Goal: Use online tool/utility: Utilize a website feature to perform a specific function

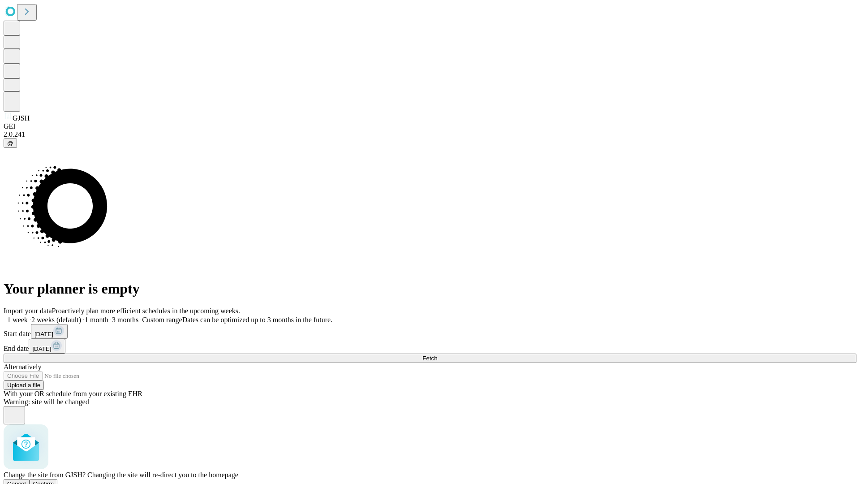
click at [54, 480] on span "Confirm" at bounding box center [43, 483] width 21 height 7
click at [28, 316] on label "1 week" at bounding box center [16, 320] width 24 height 8
click at [437, 355] on span "Fetch" at bounding box center [430, 358] width 15 height 7
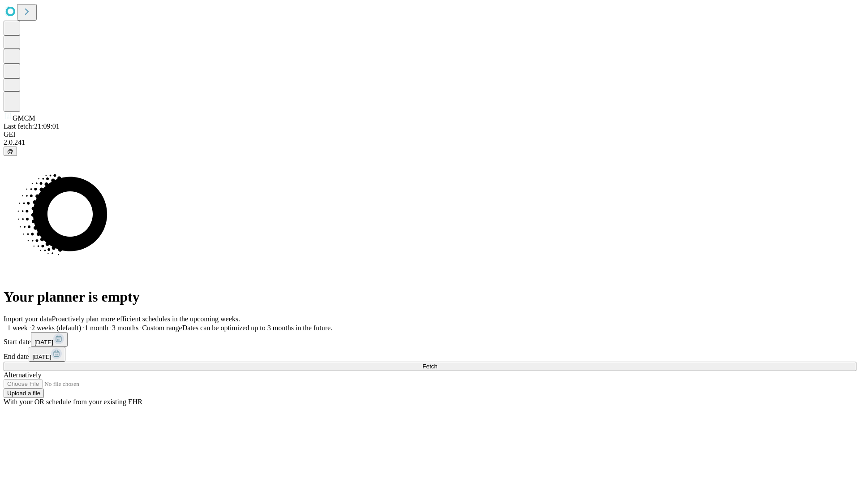
click at [28, 324] on label "1 week" at bounding box center [16, 328] width 24 height 8
click at [437, 363] on span "Fetch" at bounding box center [430, 366] width 15 height 7
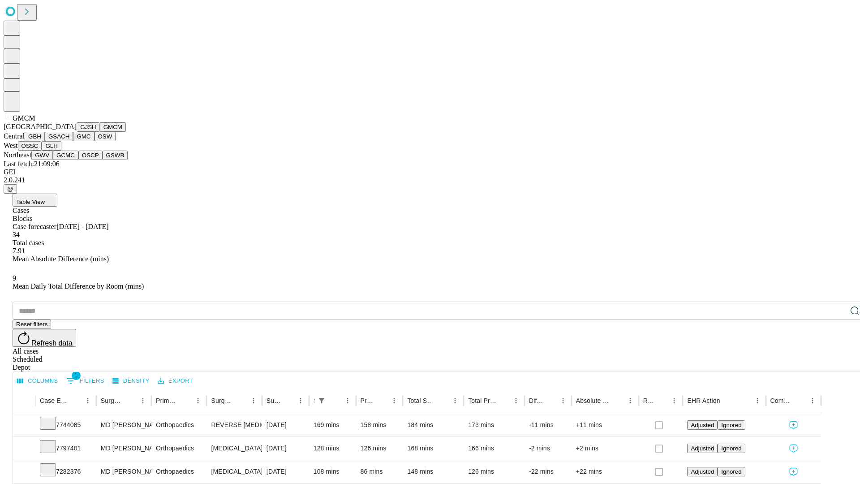
click at [45, 141] on button "GBH" at bounding box center [35, 136] width 20 height 9
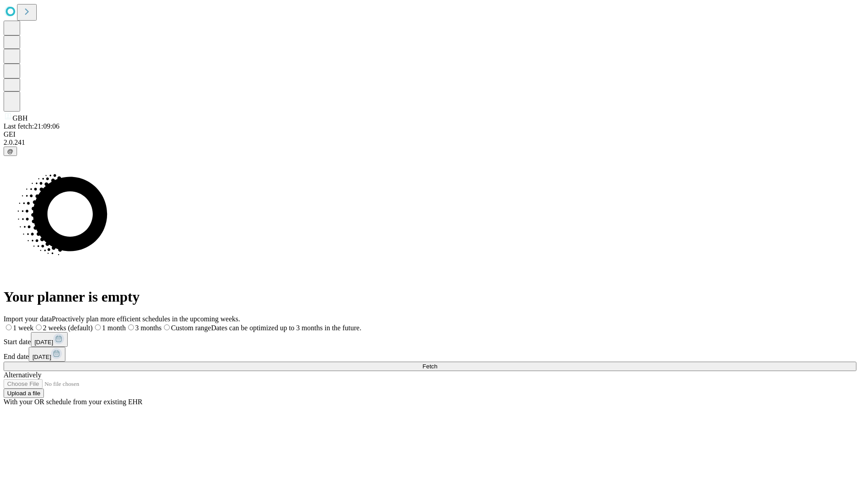
click at [437, 363] on span "Fetch" at bounding box center [430, 366] width 15 height 7
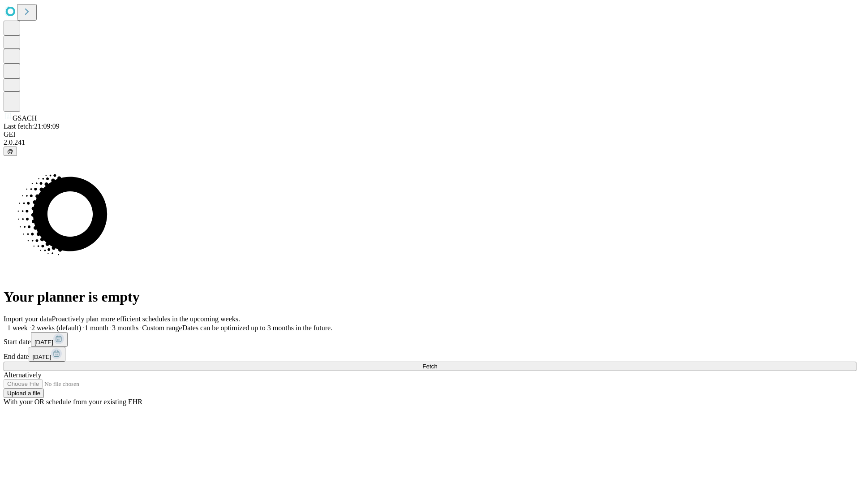
click at [437, 363] on span "Fetch" at bounding box center [430, 366] width 15 height 7
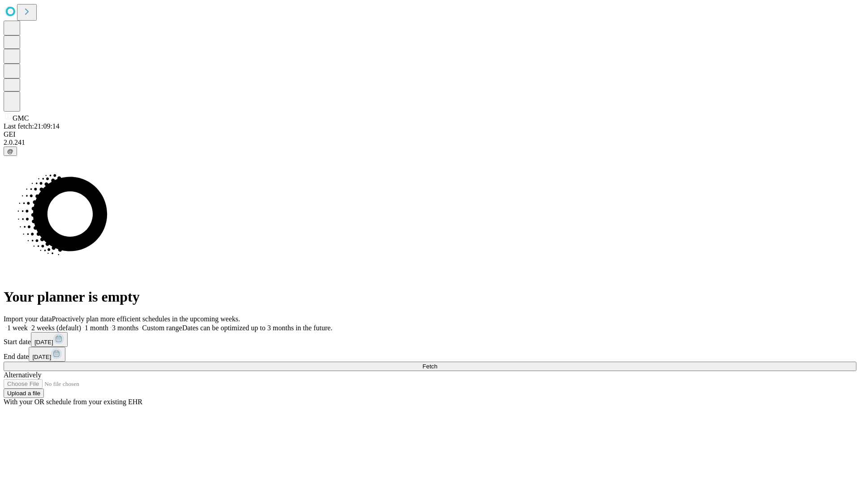
click at [28, 324] on label "1 week" at bounding box center [16, 328] width 24 height 8
click at [437, 363] on span "Fetch" at bounding box center [430, 366] width 15 height 7
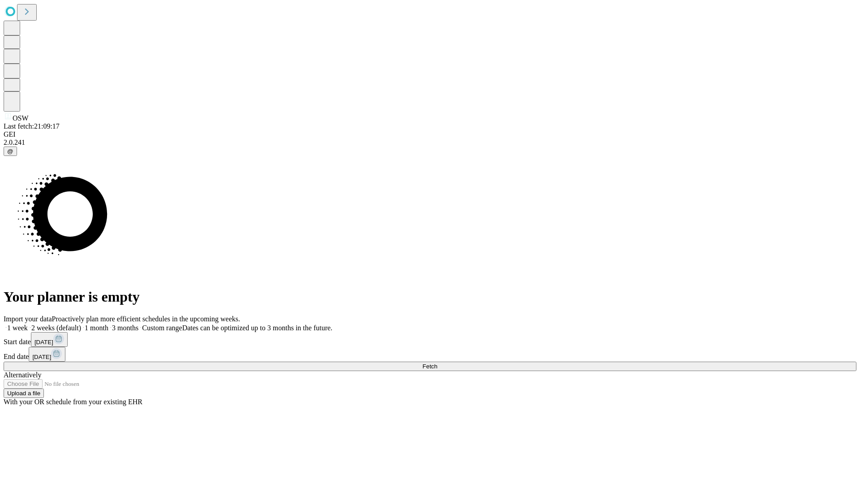
click at [28, 324] on label "1 week" at bounding box center [16, 328] width 24 height 8
click at [437, 363] on span "Fetch" at bounding box center [430, 366] width 15 height 7
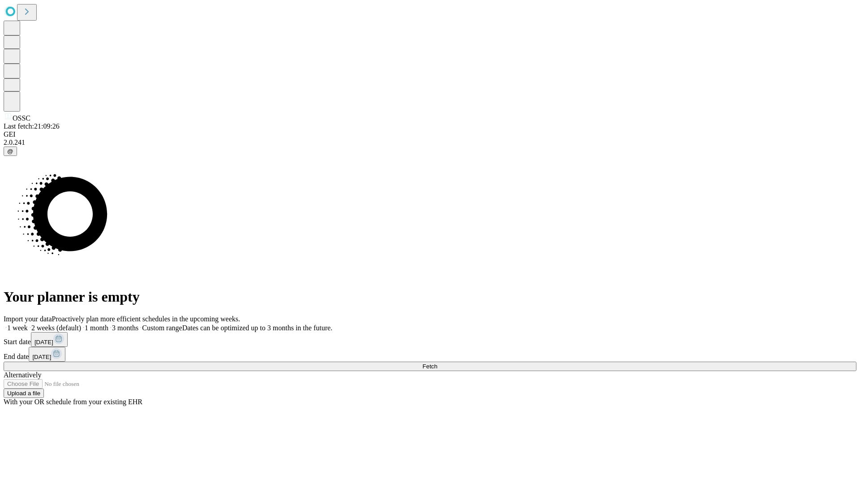
click at [437, 363] on span "Fetch" at bounding box center [430, 366] width 15 height 7
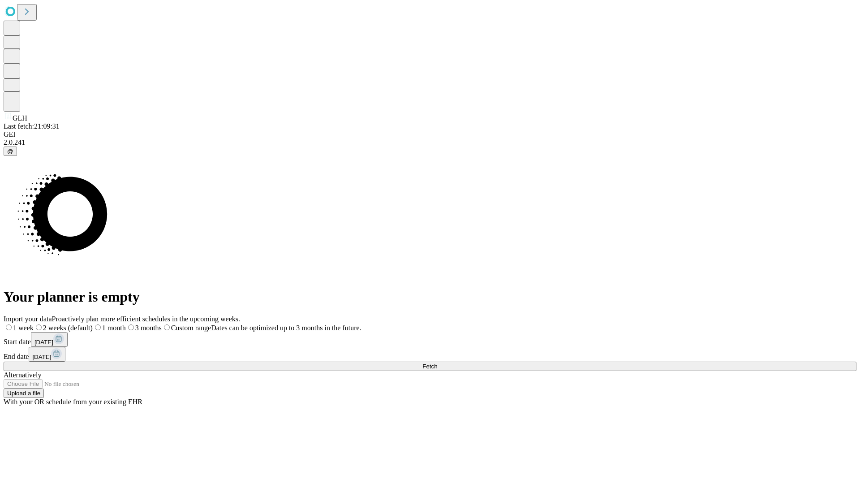
click at [34, 324] on label "1 week" at bounding box center [19, 328] width 30 height 8
click at [437, 363] on span "Fetch" at bounding box center [430, 366] width 15 height 7
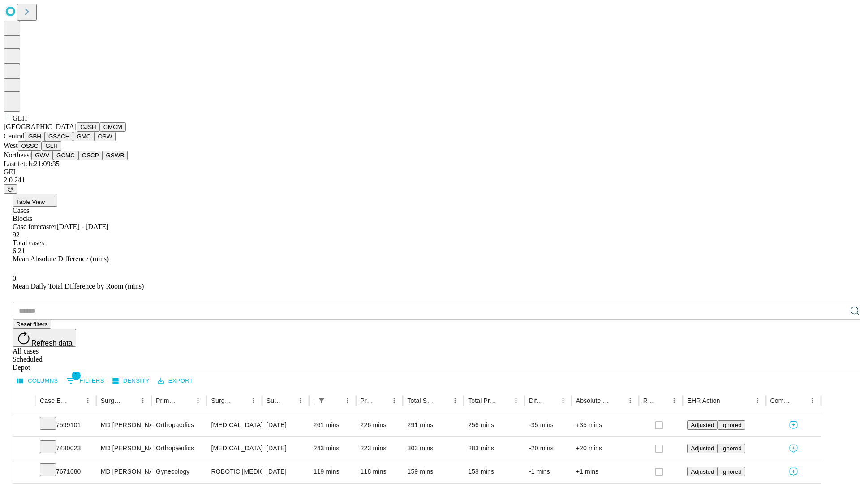
click at [53, 160] on button "GWV" at bounding box center [42, 155] width 22 height 9
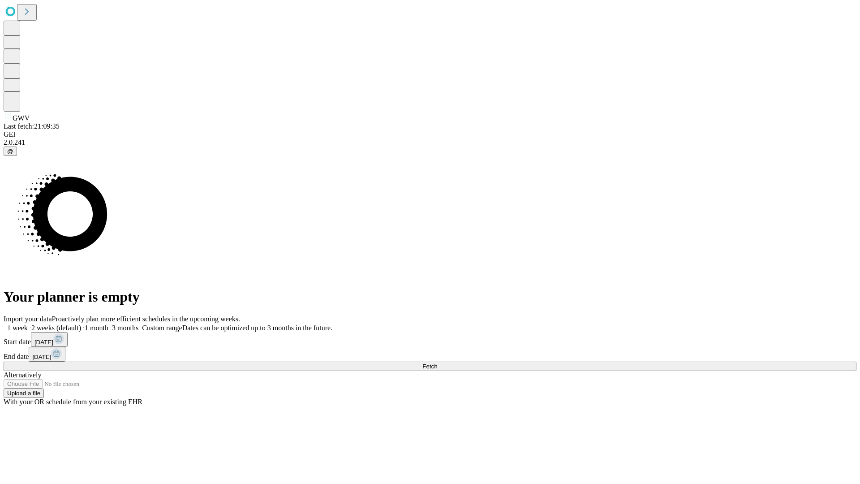
click at [28, 324] on label "1 week" at bounding box center [16, 328] width 24 height 8
click at [437, 363] on span "Fetch" at bounding box center [430, 366] width 15 height 7
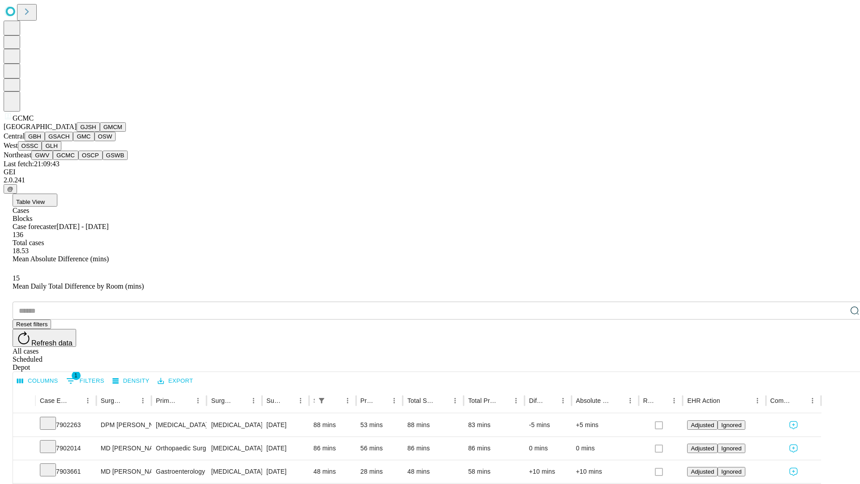
click at [78, 160] on button "OSCP" at bounding box center [90, 155] width 24 height 9
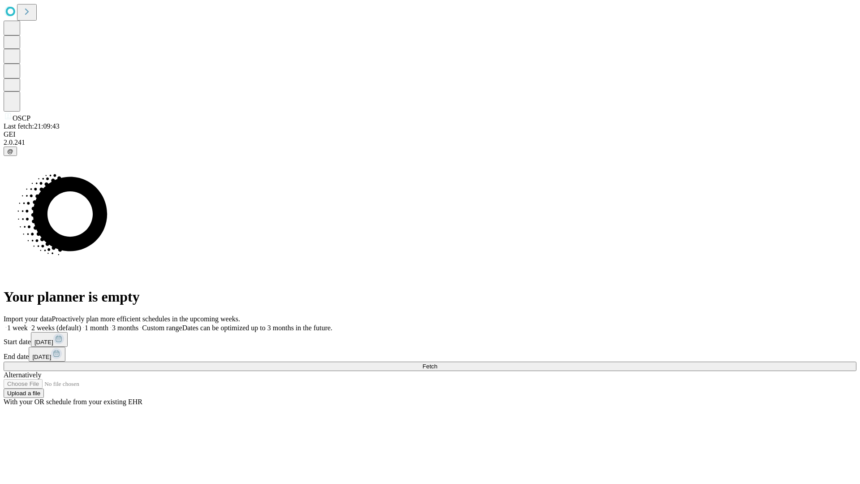
click at [28, 324] on label "1 week" at bounding box center [16, 328] width 24 height 8
click at [437, 363] on span "Fetch" at bounding box center [430, 366] width 15 height 7
